Goal: Task Accomplishment & Management: Manage account settings

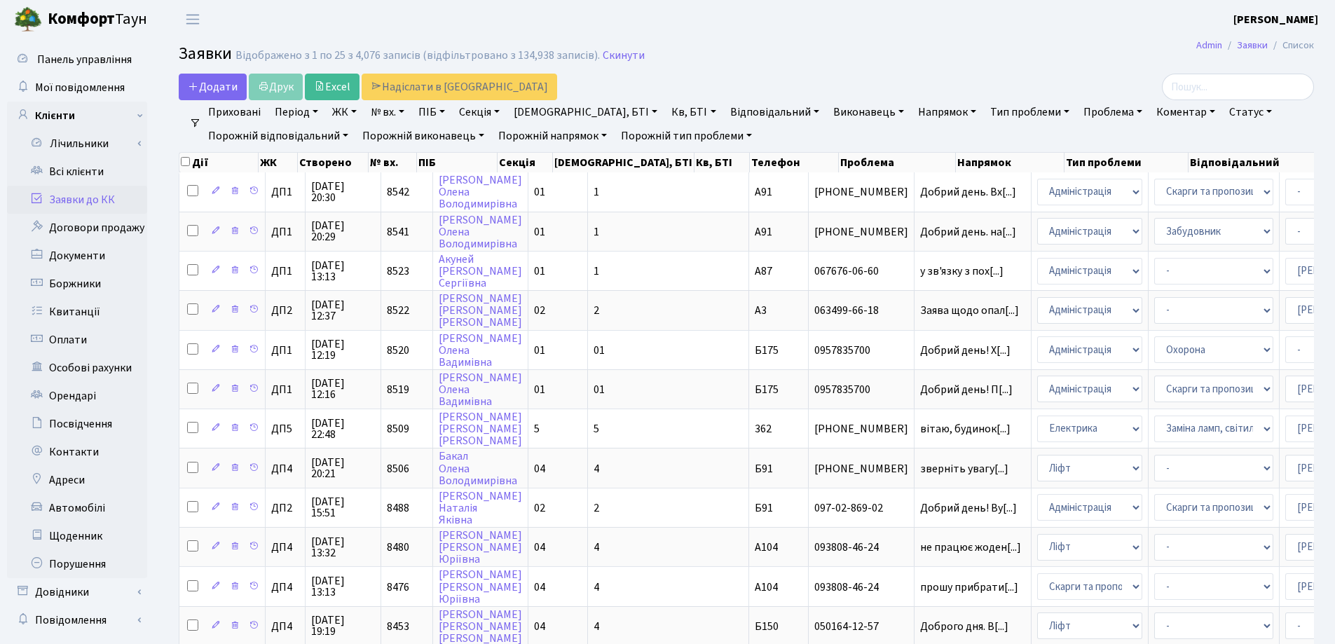
select select "25"
click at [618, 57] on link "Скинути" at bounding box center [624, 55] width 42 height 13
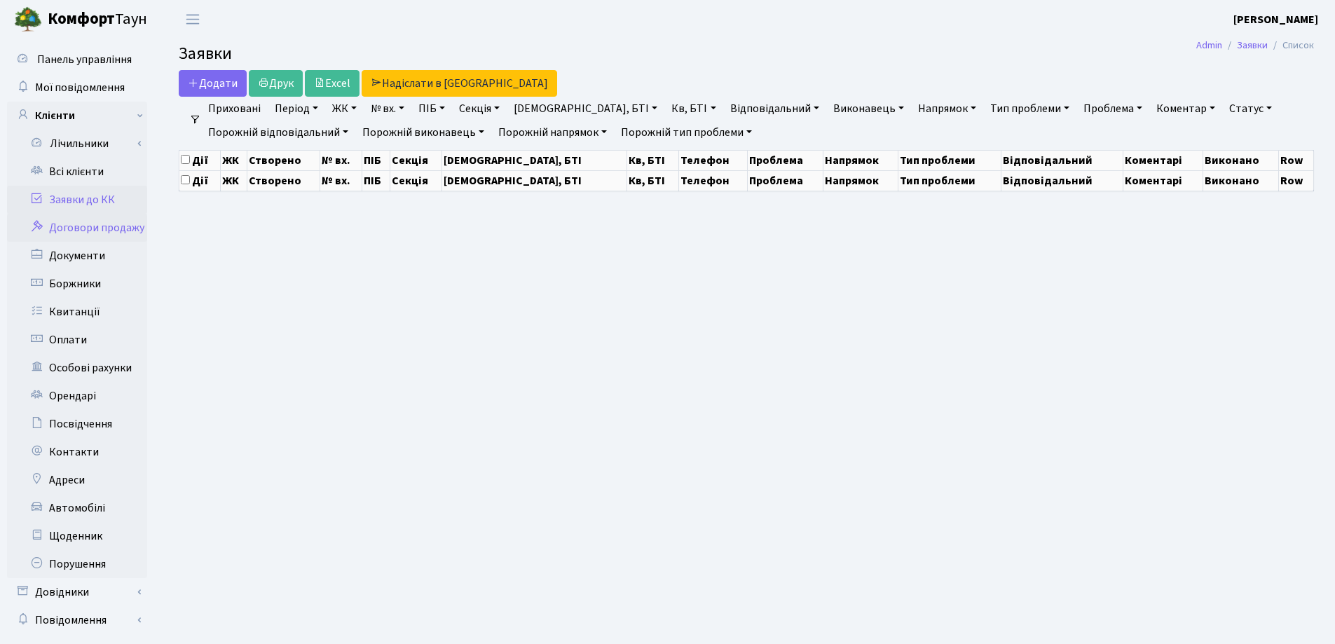
select select "25"
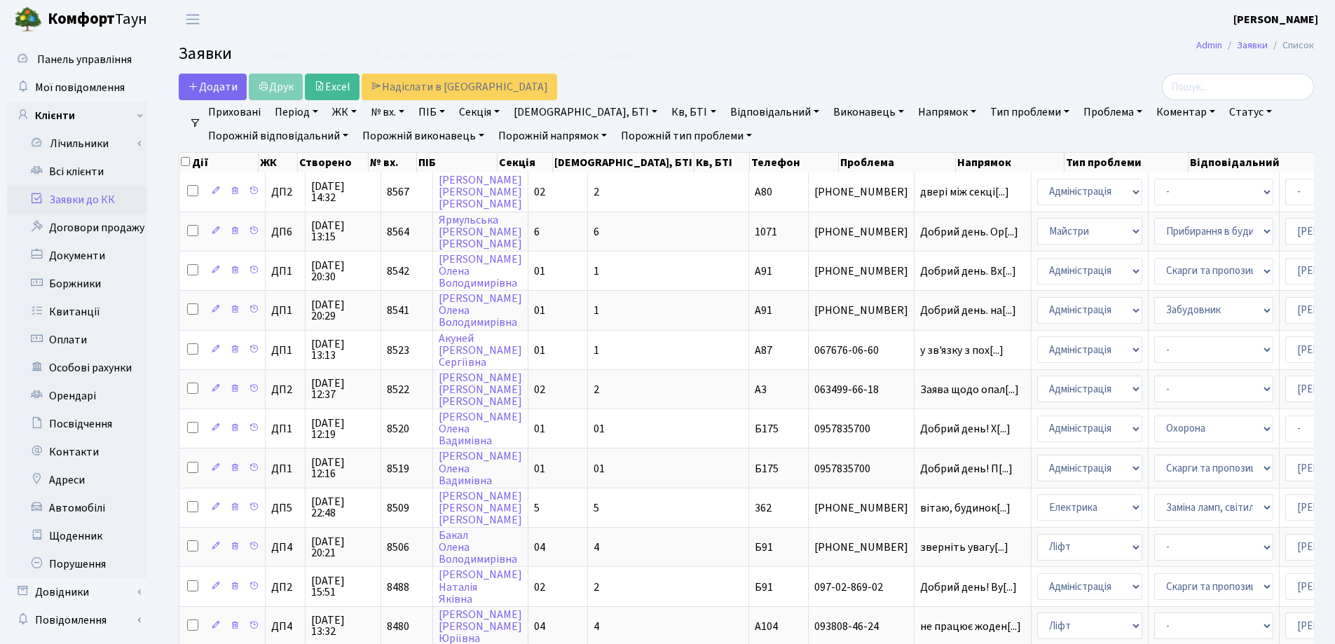
click at [82, 199] on link "Заявки до КК" at bounding box center [77, 200] width 140 height 28
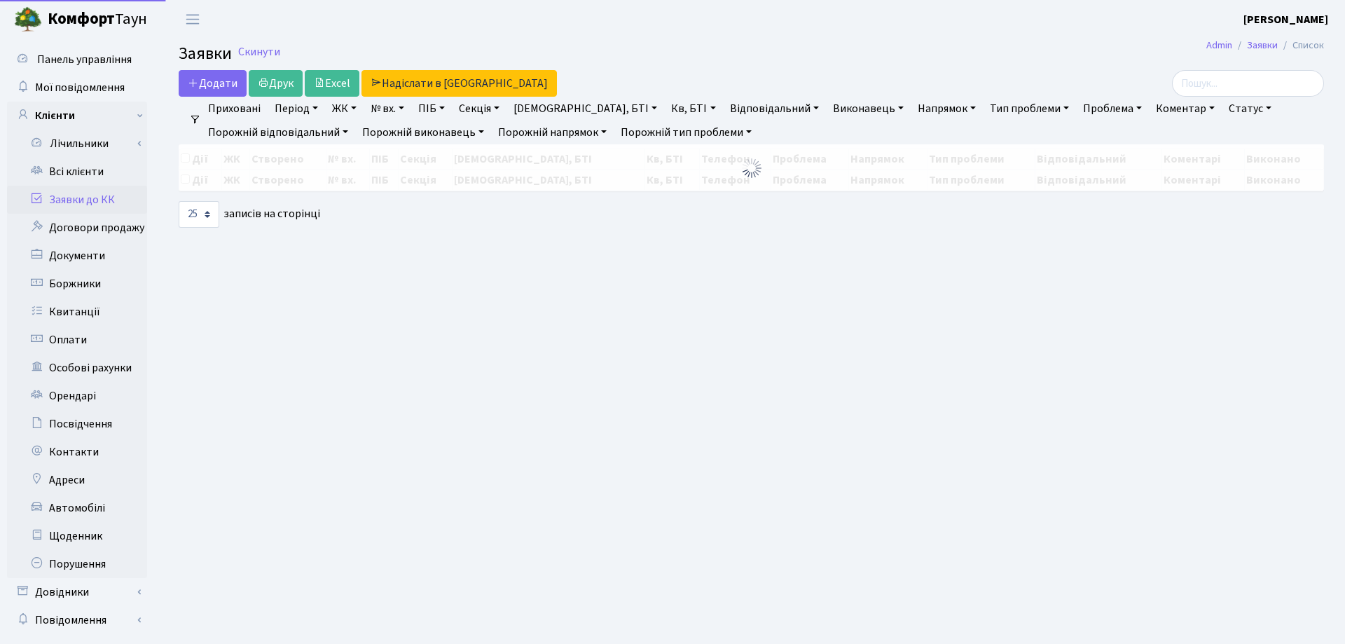
select select "25"
